Goal: Task Accomplishment & Management: Use online tool/utility

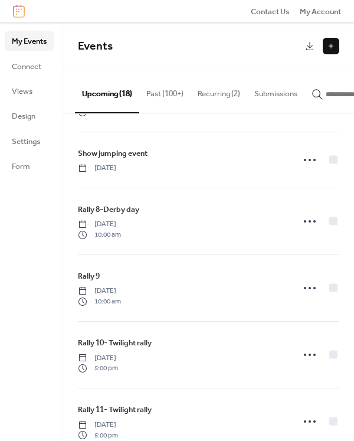
scroll to position [59, 0]
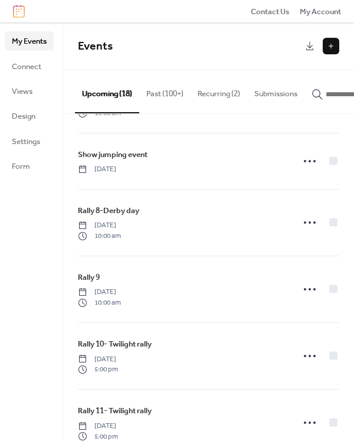
click at [172, 99] on button "Past (100+)" at bounding box center [164, 90] width 51 height 41
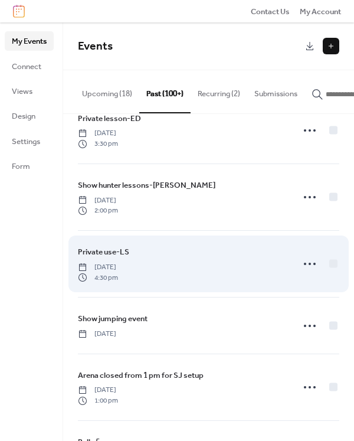
scroll to position [354, 0]
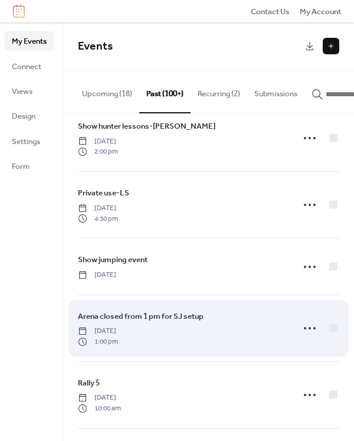
click at [118, 328] on span "[DATE]" at bounding box center [98, 331] width 40 height 11
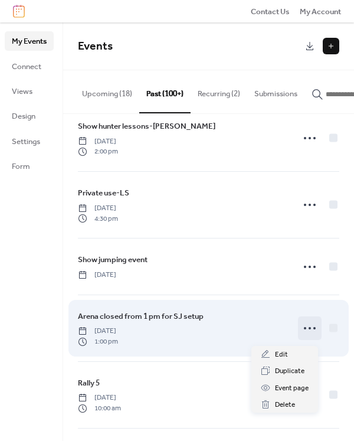
click at [313, 330] on icon at bounding box center [310, 328] width 19 height 19
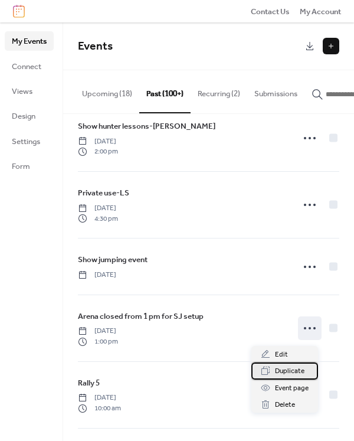
click at [289, 373] on span "Duplicate" at bounding box center [290, 372] width 30 height 12
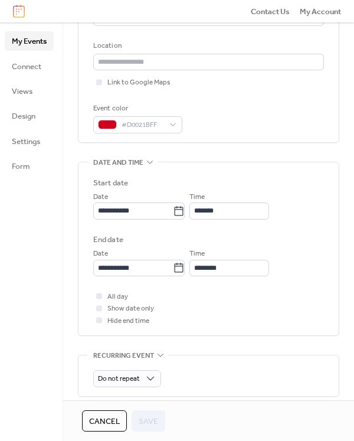
scroll to position [236, 0]
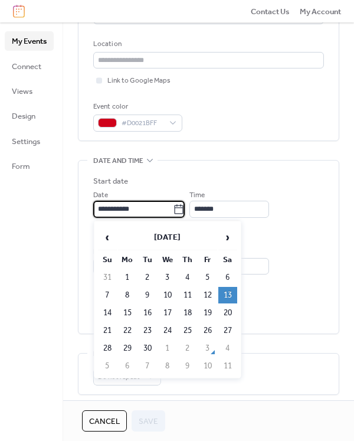
click at [164, 214] on input "**********" at bounding box center [133, 209] width 80 height 17
click at [223, 240] on span "›" at bounding box center [228, 238] width 18 height 24
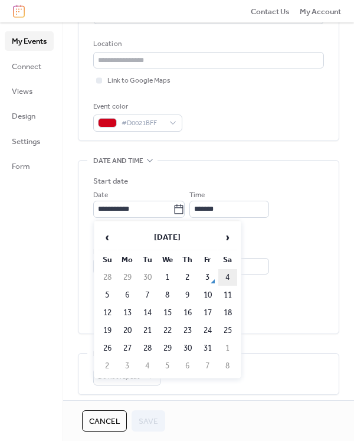
click at [226, 280] on td "4" at bounding box center [228, 277] width 19 height 17
type input "**********"
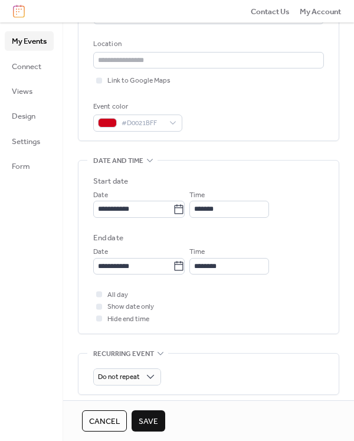
drag, startPoint x: 154, startPoint y: 421, endPoint x: 163, endPoint y: 415, distance: 10.7
click at [155, 421] on span "Save" at bounding box center [148, 422] width 19 height 12
